Goal: Obtain resource: Download file/media

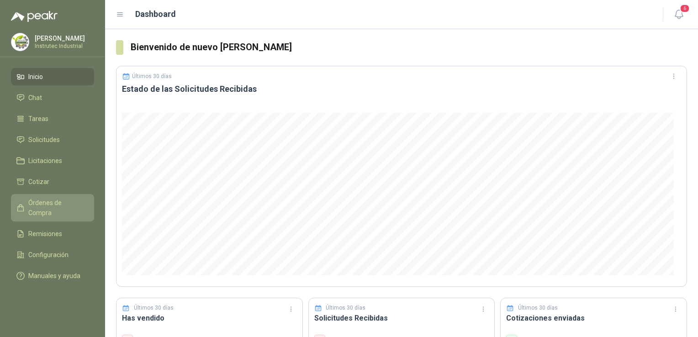
click at [61, 204] on span "Órdenes de Compra" at bounding box center [56, 208] width 57 height 20
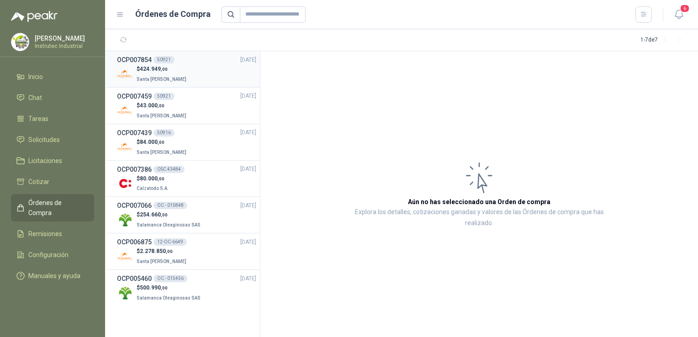
click at [196, 74] on div "$ 424.949 ,00 Santa [PERSON_NAME]" at bounding box center [186, 74] width 139 height 19
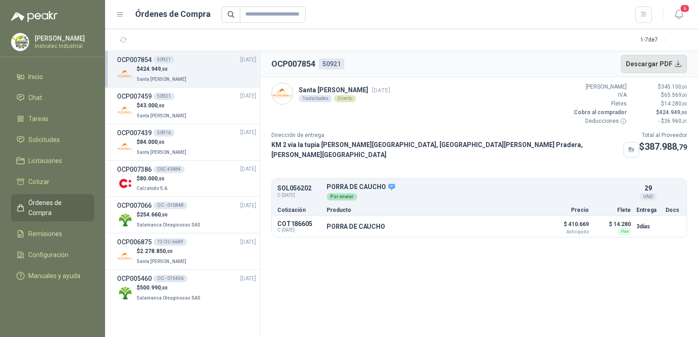
click at [682, 66] on button "Descargar PDF" at bounding box center [654, 64] width 67 height 18
click at [205, 111] on div "$ 43.000 ,00 [GEOGRAPHIC_DATA][PERSON_NAME]" at bounding box center [186, 110] width 139 height 19
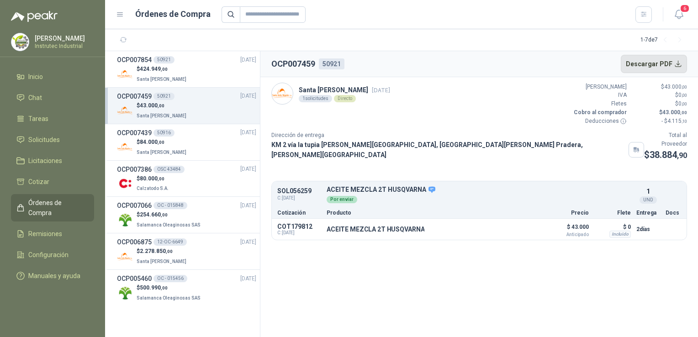
click at [668, 59] on button "Descargar PDF" at bounding box center [654, 64] width 67 height 18
click at [49, 134] on link "Solicitudes" at bounding box center [52, 139] width 83 height 17
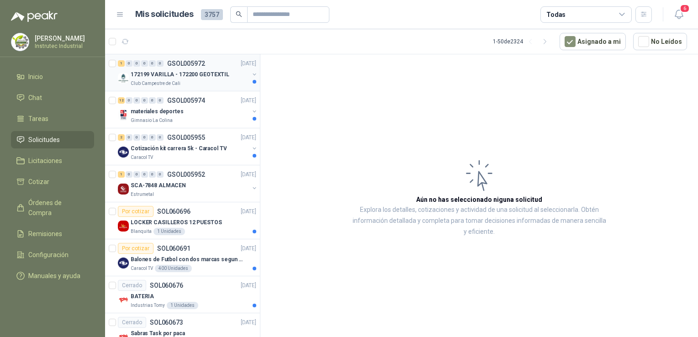
click at [206, 79] on div "172199 VARILLA - 172200 GEOTEXTIL" at bounding box center [190, 74] width 118 height 11
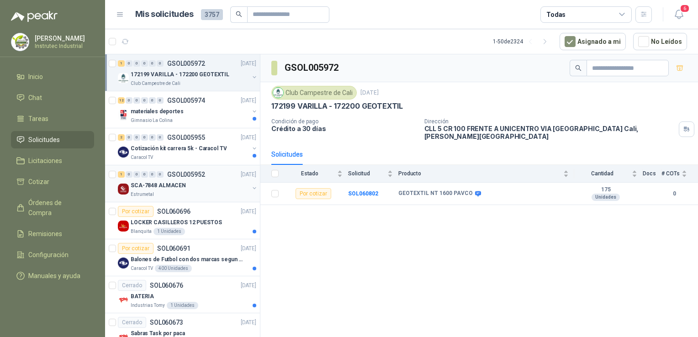
click at [208, 184] on div "SCA-7848 ALMACEN" at bounding box center [190, 185] width 118 height 11
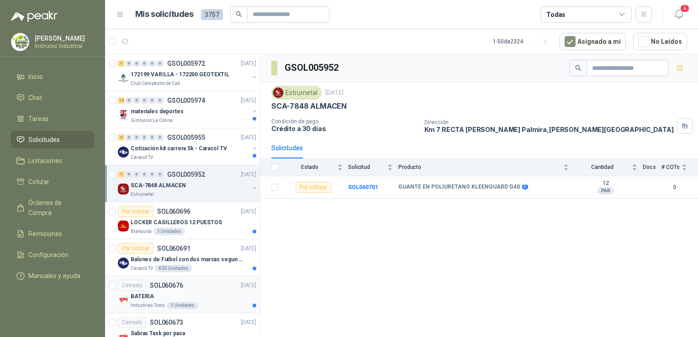
click at [206, 294] on div "BATERIA" at bounding box center [194, 296] width 126 height 11
